Goal: Share content: Share content

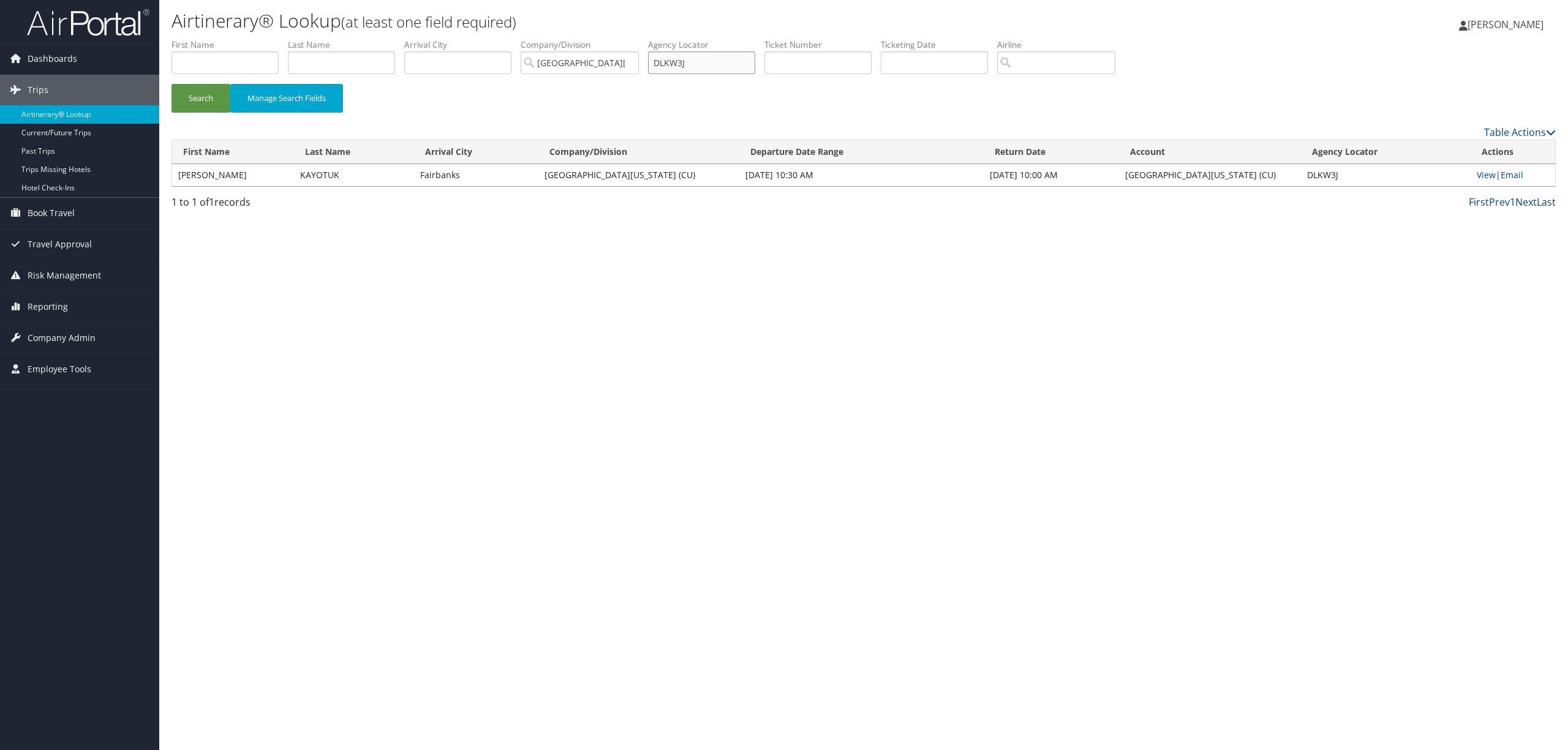
drag, startPoint x: 701, startPoint y: 62, endPoint x: 623, endPoint y: 64, distance: 78.0
click at [623, 39] on ul "First Name Last Name Departure City Arrival City Company/Division [GEOGRAPHIC_D…" at bounding box center [863, 39] width 1384 height 0
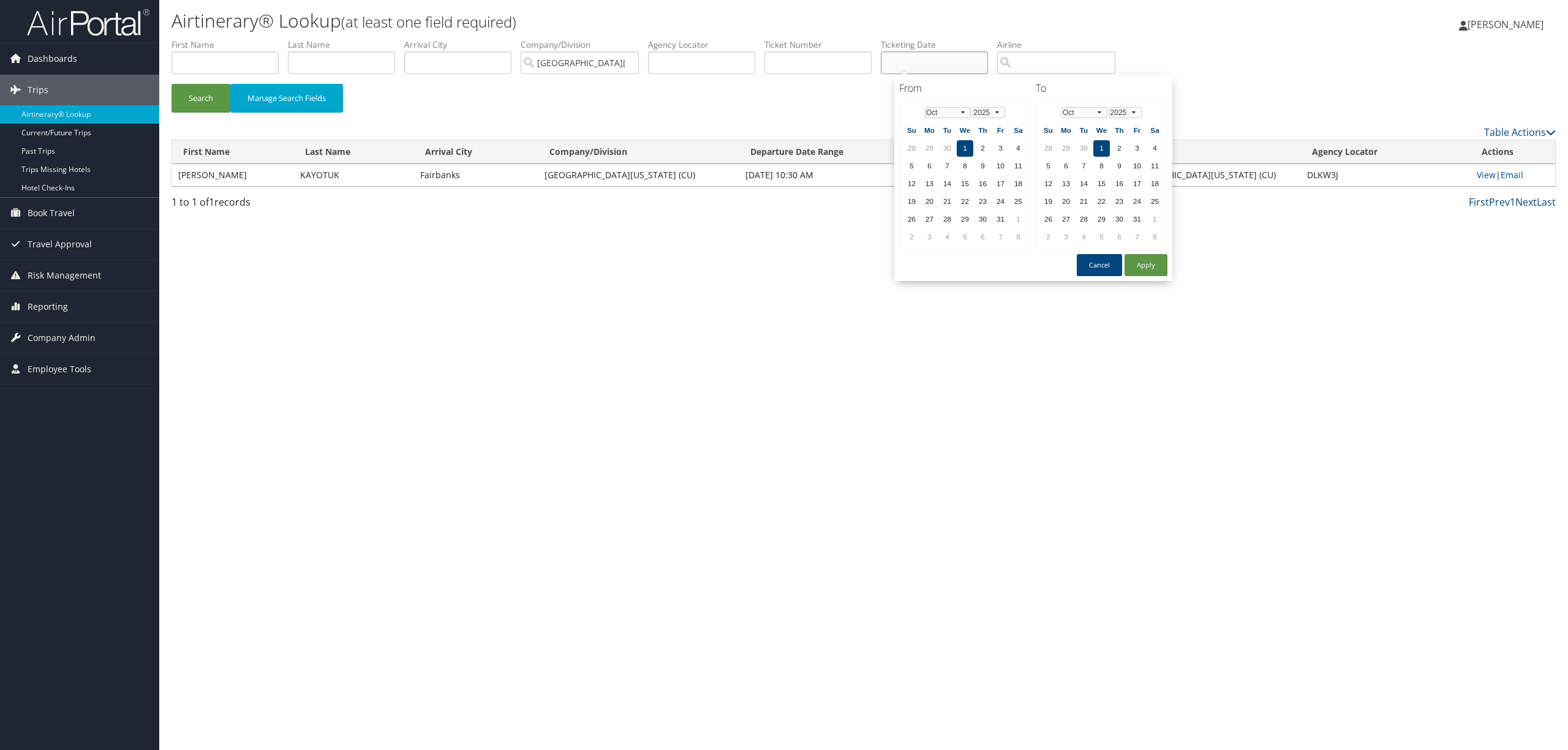
click at [914, 67] on input "text" at bounding box center [934, 62] width 107 height 22
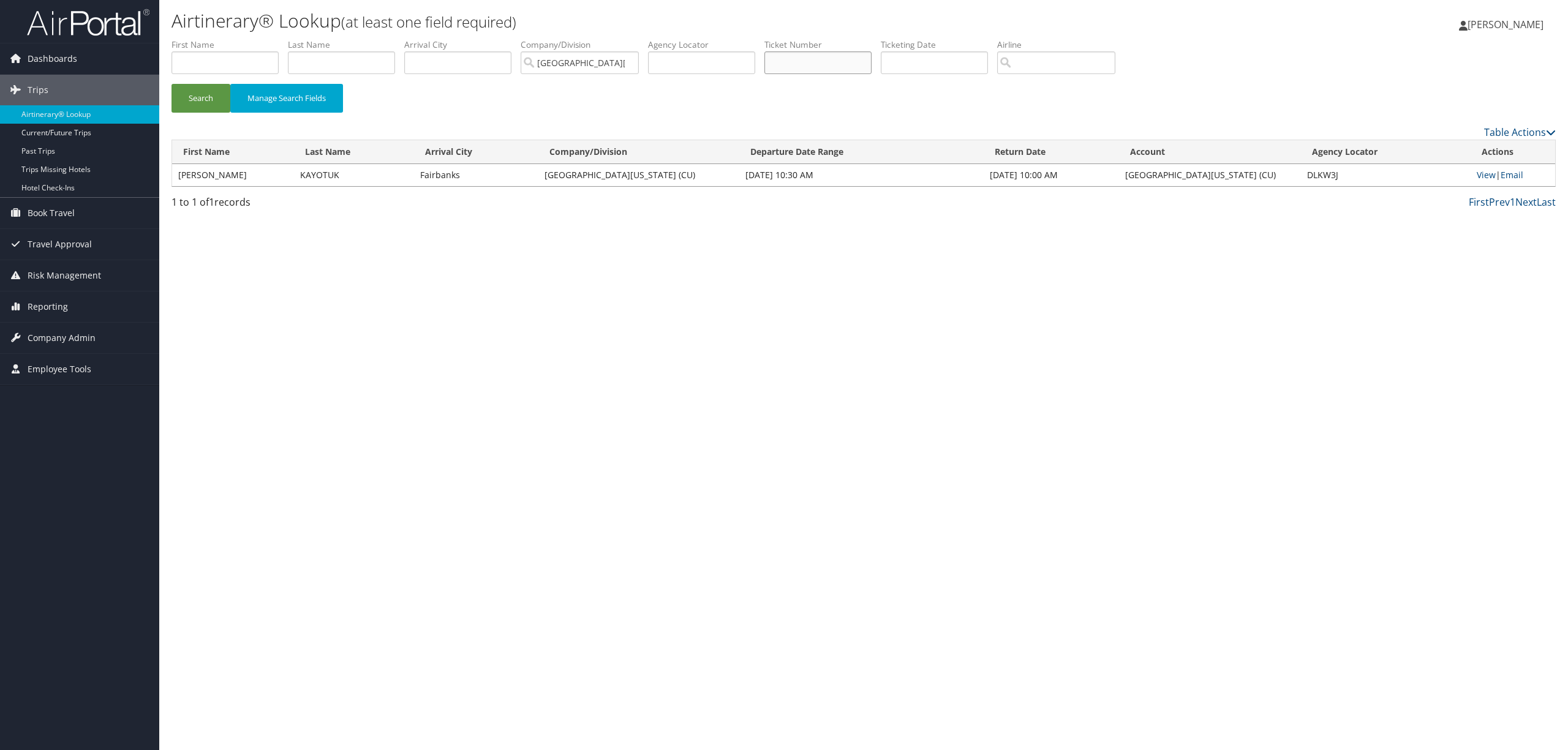
click at [839, 67] on input "text" at bounding box center [818, 62] width 107 height 22
paste input "8900897646234"
type input "8900897646234"
click at [172, 84] on button "Search" at bounding box center [201, 98] width 59 height 29
click at [1479, 169] on link "View" at bounding box center [1486, 175] width 19 height 12
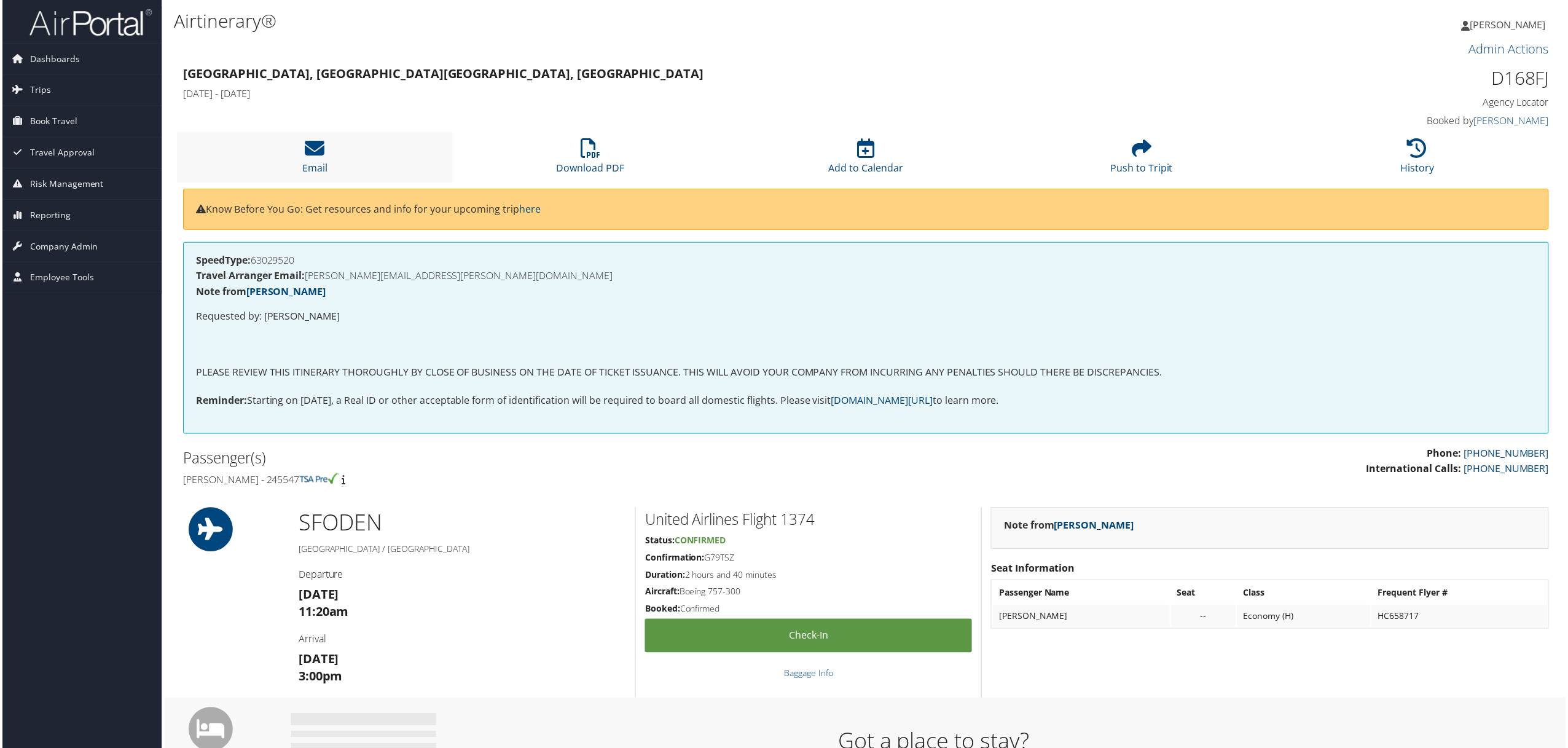
click at [324, 160] on li "Email" at bounding box center [314, 157] width 277 height 49
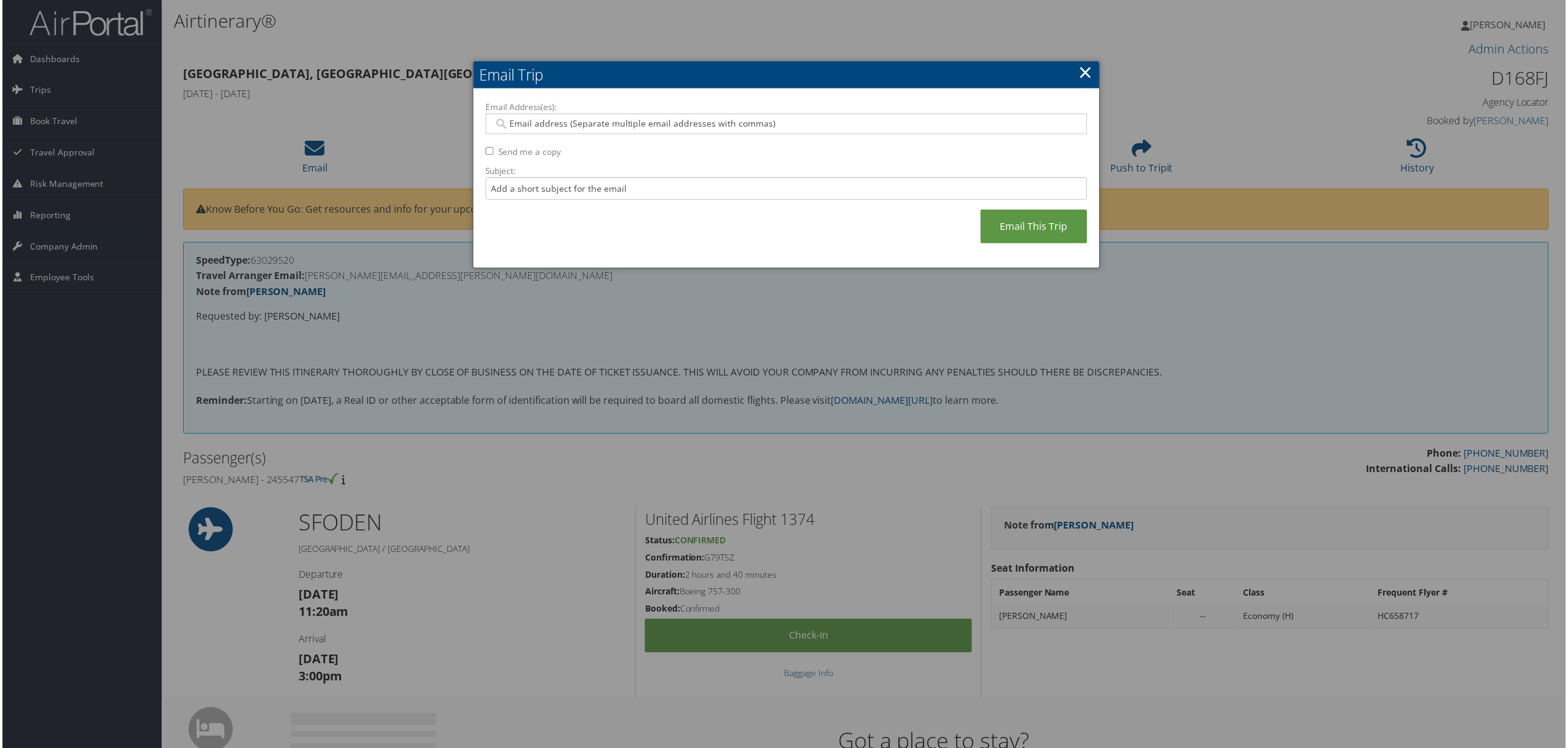
click at [511, 118] on input "Email Address(es):" at bounding box center [785, 124] width 585 height 13
paste input "[PERSON_NAME][EMAIL_ADDRESS][PERSON_NAME][DOMAIN_NAME]"
type input "[PERSON_NAME][EMAIL_ADDRESS][PERSON_NAME][DOMAIN_NAME]"
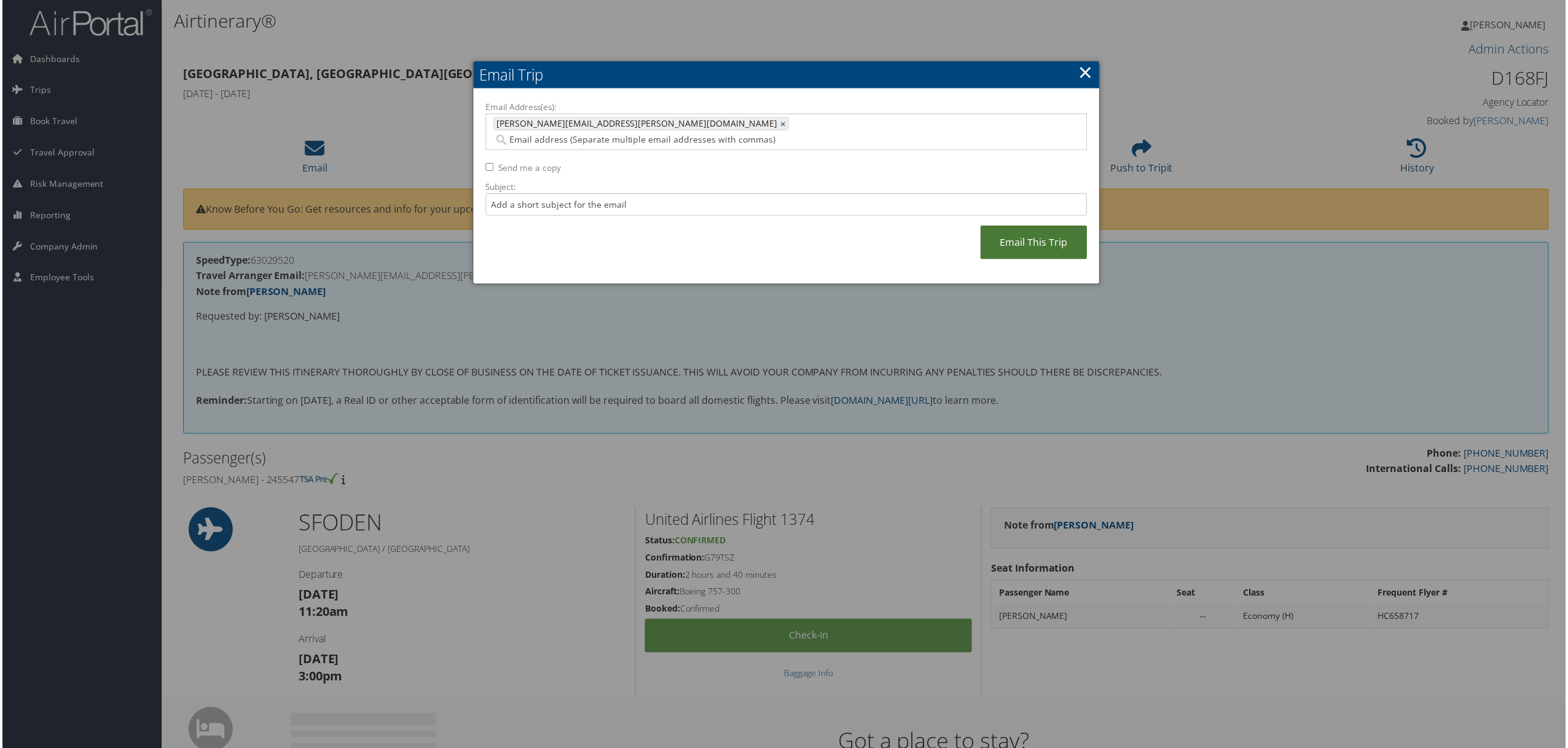
click at [1035, 234] on link "Email This Trip" at bounding box center [1034, 243] width 107 height 34
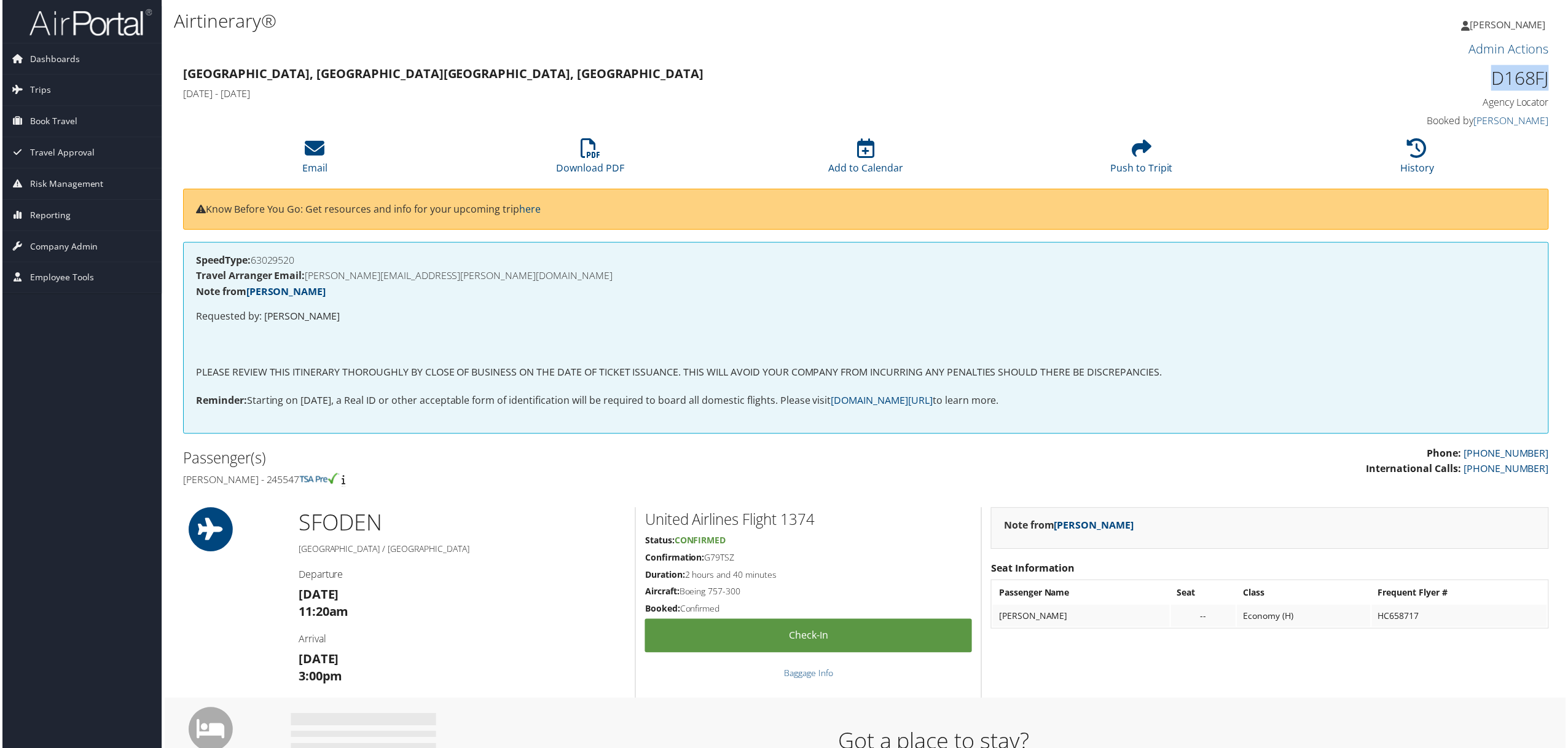
drag, startPoint x: 1487, startPoint y: 75, endPoint x: 1544, endPoint y: 79, distance: 57.1
click at [1544, 79] on h1 "D168FJ" at bounding box center [1387, 78] width 329 height 26
copy h1 "D168FJ"
